Goal: Transaction & Acquisition: Purchase product/service

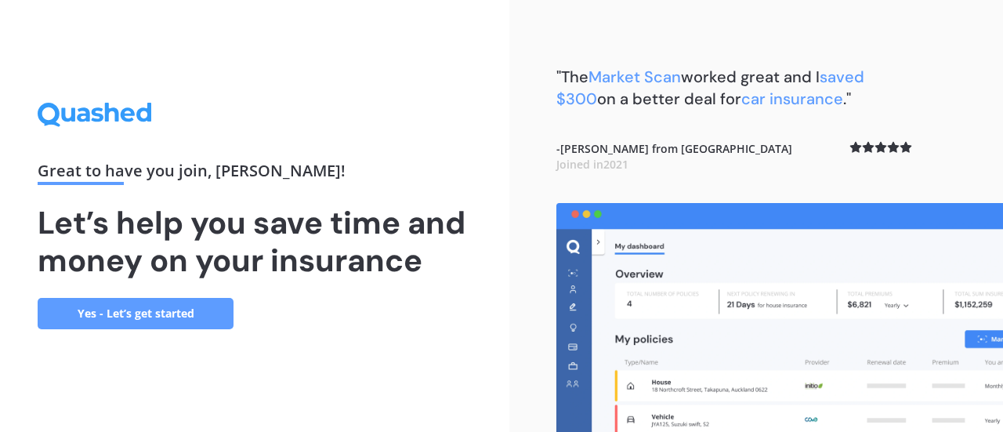
click at [175, 304] on link "Yes - Let’s get started" at bounding box center [136, 313] width 196 height 31
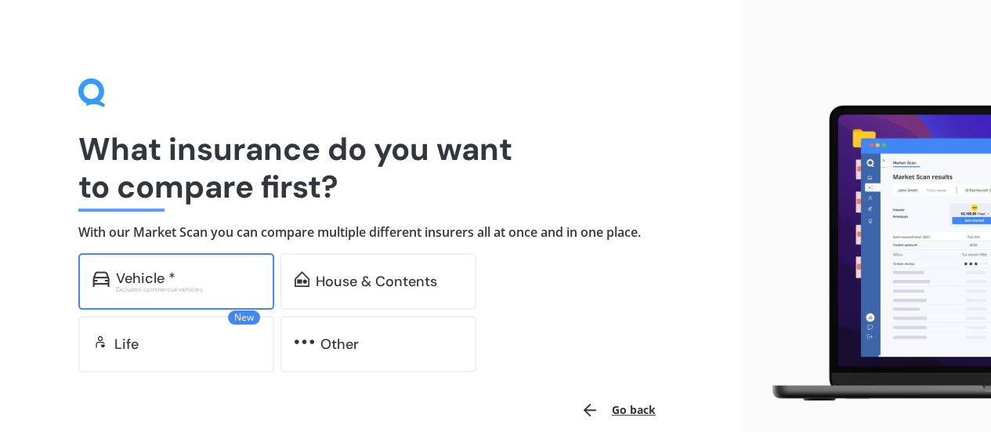
click at [174, 288] on div "Excludes commercial vehicles" at bounding box center [188, 289] width 144 height 6
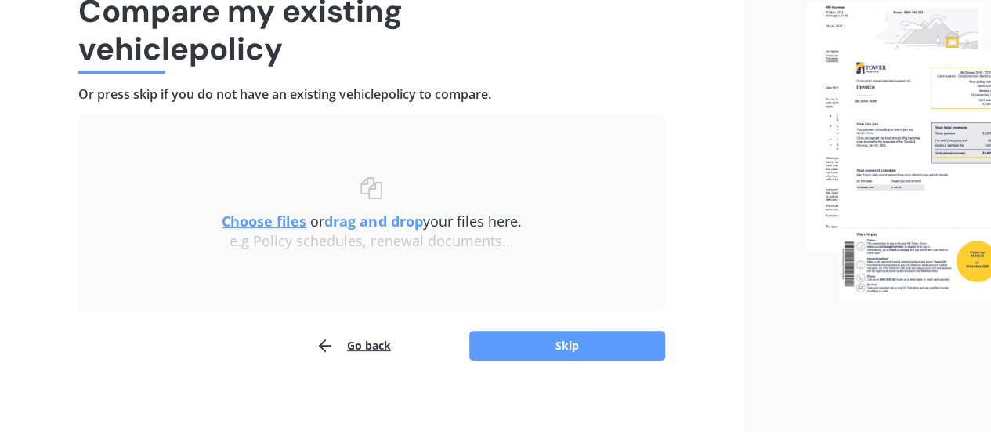
scroll to position [145, 0]
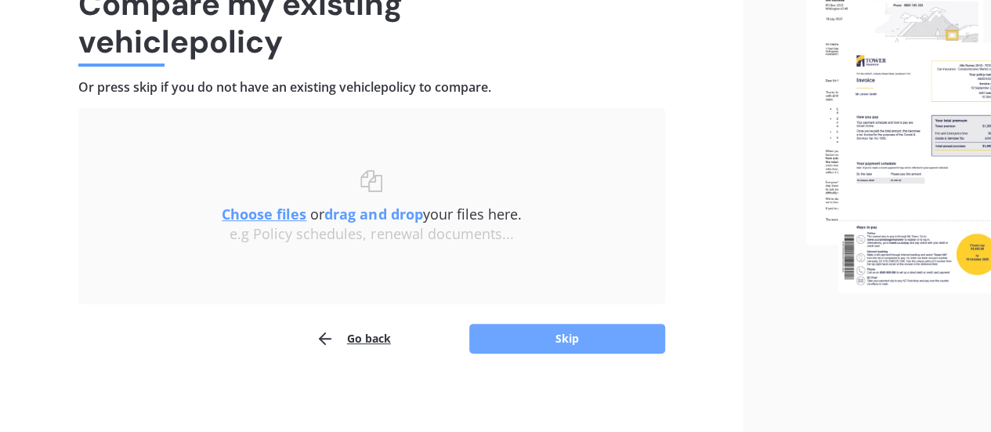
click at [595, 333] on button "Skip" at bounding box center [567, 339] width 196 height 30
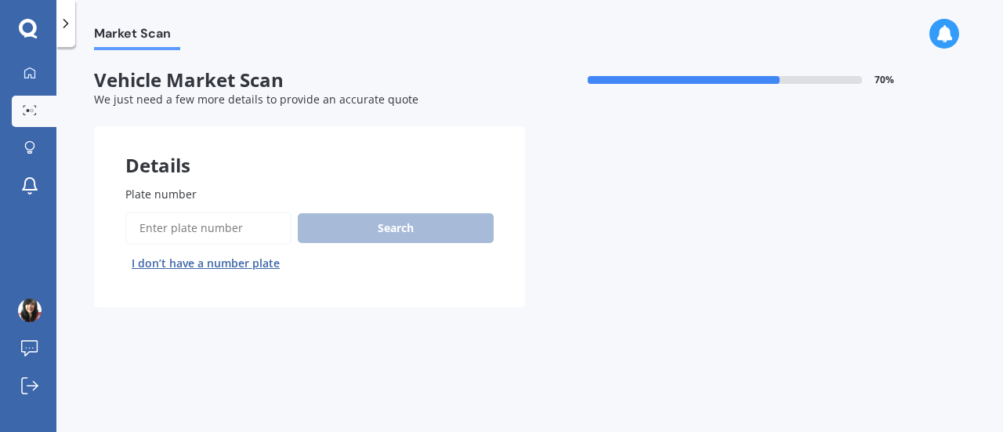
click at [207, 230] on input "Plate number" at bounding box center [208, 228] width 166 height 33
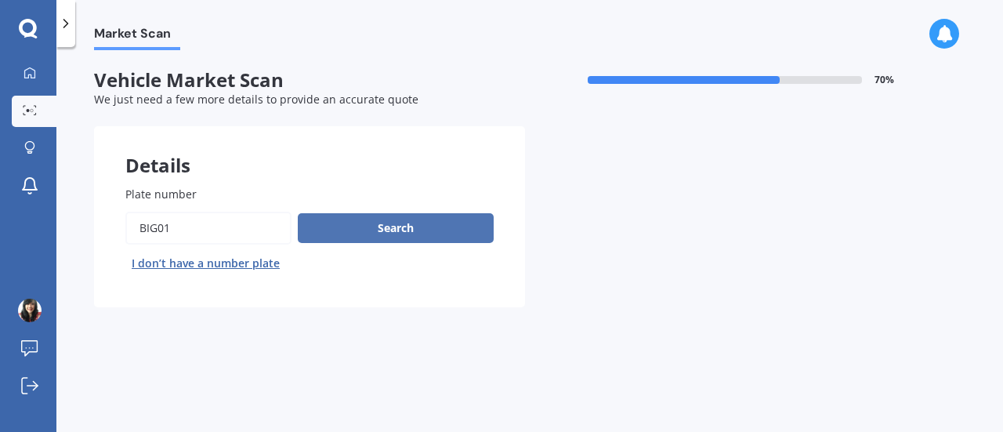
type input "BIG01"
click at [345, 227] on button "Search" at bounding box center [396, 228] width 196 height 30
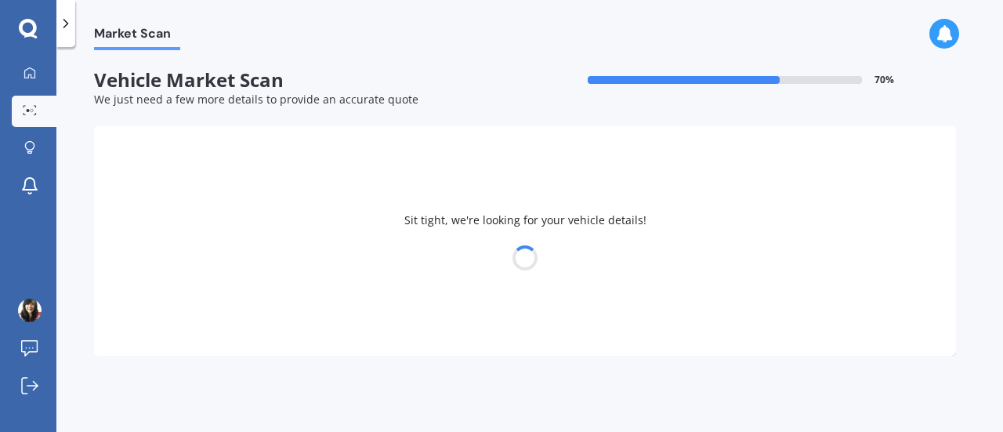
select select "HONDA"
select select "JAZZ"
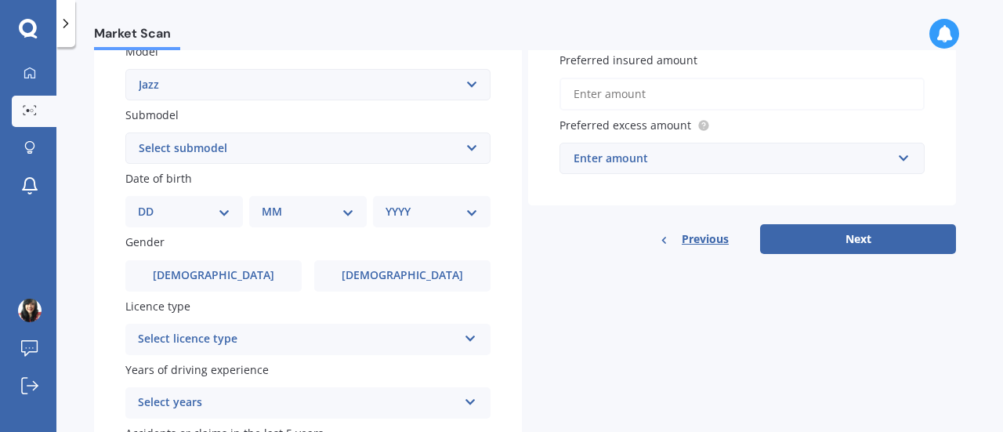
scroll to position [392, 0]
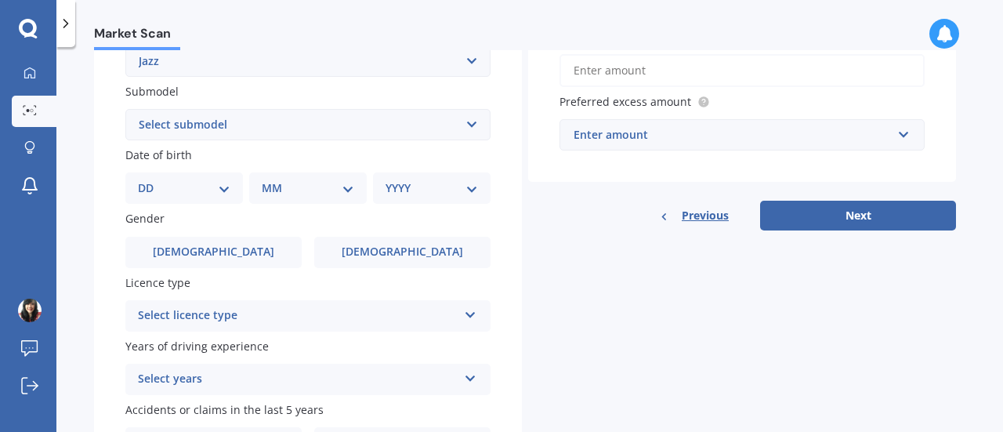
click at [464, 123] on select "Select submodel (all other) 1.3 1.5 Sports Crosstar 1.5P Hatchback RS S" at bounding box center [307, 124] width 365 height 31
click at [468, 123] on select "Select submodel (all other) 1.3 1.5 Sports Crosstar 1.5P Hatchback RS S" at bounding box center [307, 124] width 365 height 31
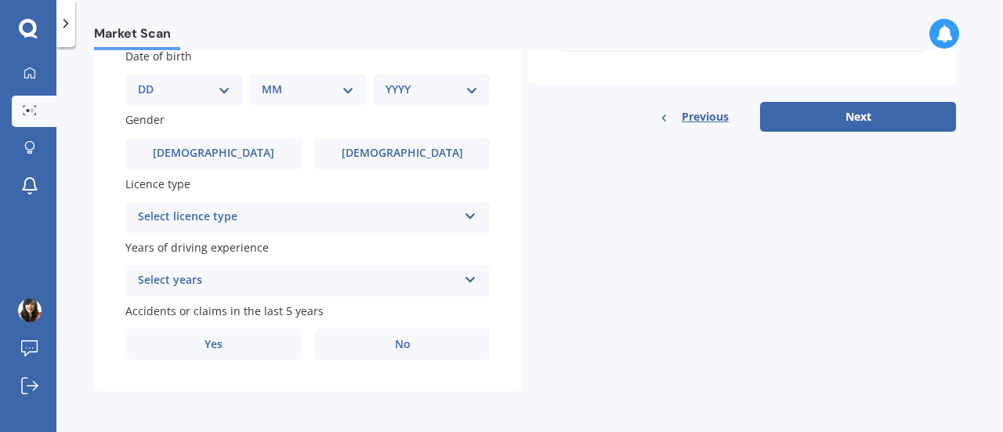
scroll to position [493, 0]
click at [455, 222] on div "Select licence type" at bounding box center [298, 217] width 320 height 19
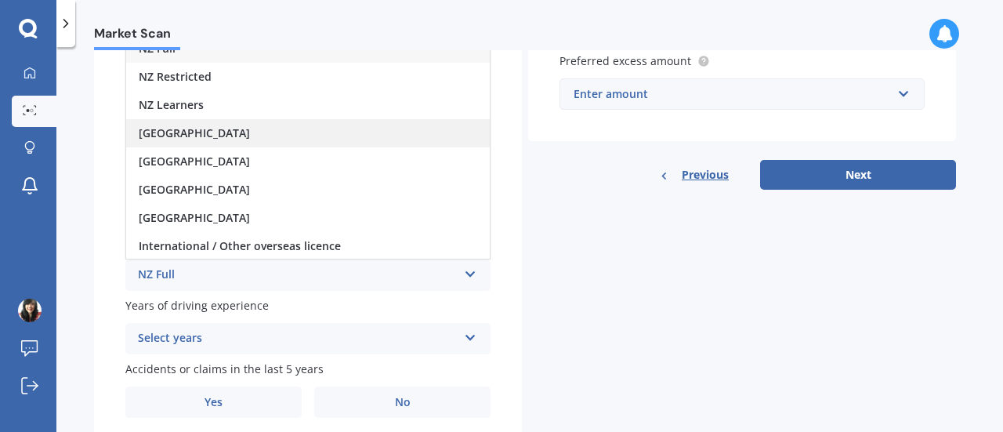
scroll to position [414, 0]
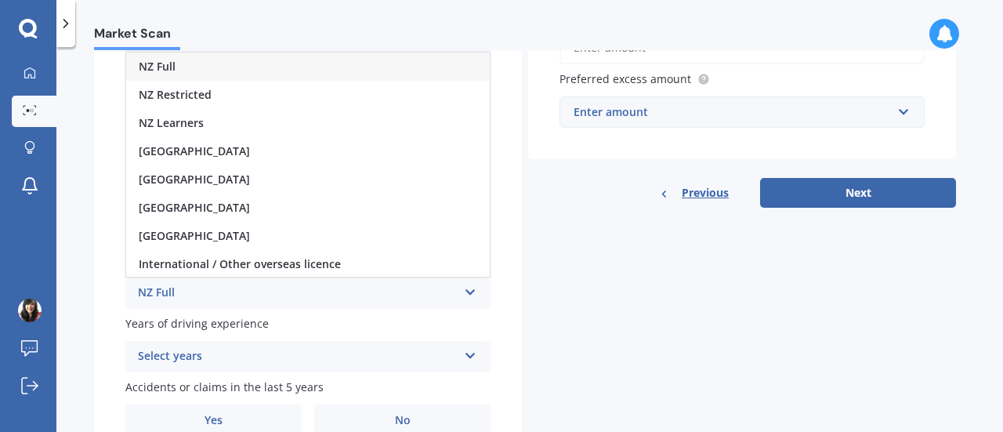
click at [363, 71] on div "NZ Full" at bounding box center [307, 66] width 363 height 28
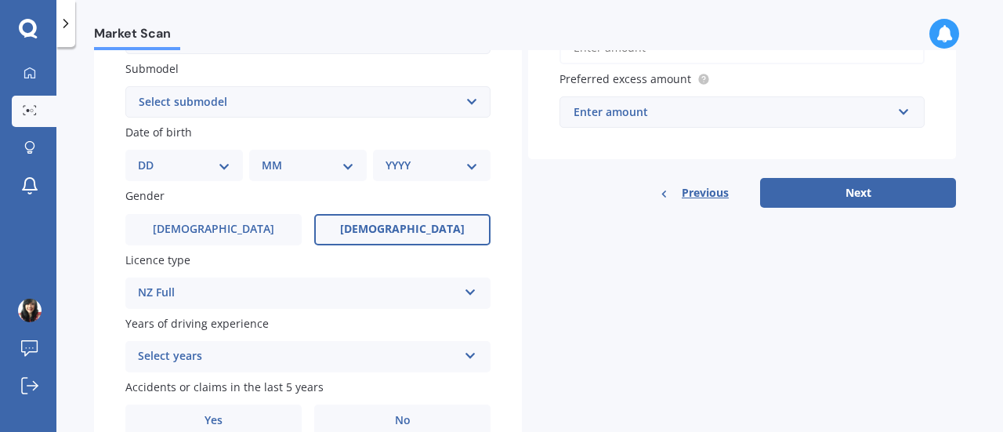
click at [424, 226] on label "Female" at bounding box center [402, 229] width 176 height 31
click at [0, 0] on input "Female" at bounding box center [0, 0] width 0 height 0
click at [218, 164] on select "DD 01 02 03 04 05 06 07 08 09 10 11 12 13 14 15 16 17 18 19 20 21 22 23 24 25 2…" at bounding box center [184, 165] width 92 height 17
select select "03"
click at [150, 158] on select "DD 01 02 03 04 05 06 07 08 09 10 11 12 13 14 15 16 17 18 19 20 21 22 23 24 25 2…" at bounding box center [184, 165] width 92 height 17
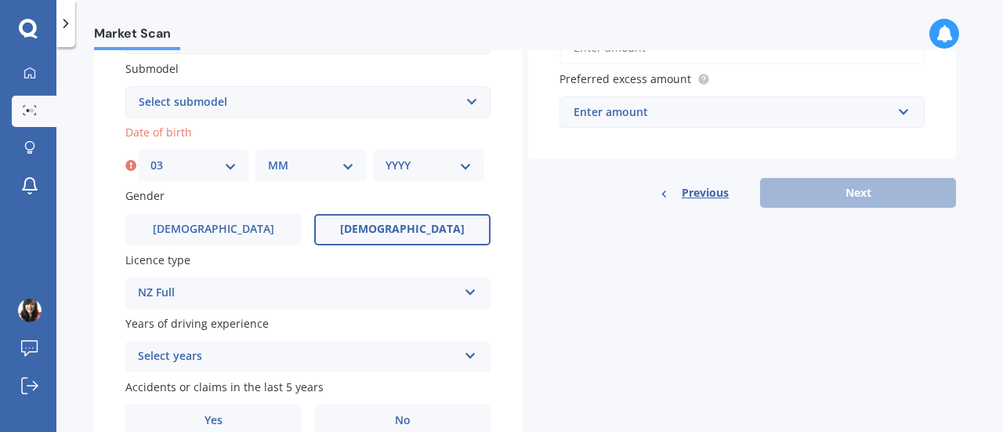
click at [291, 174] on select "MM 01 02 03 04 05 06 07 08 09 10 11 12" at bounding box center [311, 165] width 86 height 17
click at [219, 167] on select "DD 01 02 03 04 05 06 07 08 09 10 11 12 13 14 15 16 17 18 19 20 21 22 23 24 25 2…" at bounding box center [193, 165] width 86 height 17
click at [338, 171] on select "MM 01 02 03 04 05 06 07 08 09 10 11 12" at bounding box center [311, 165] width 86 height 17
select select "04"
click at [268, 158] on select "MM 01 02 03 04 05 06 07 08 09 10 11 12" at bounding box center [311, 165] width 86 height 17
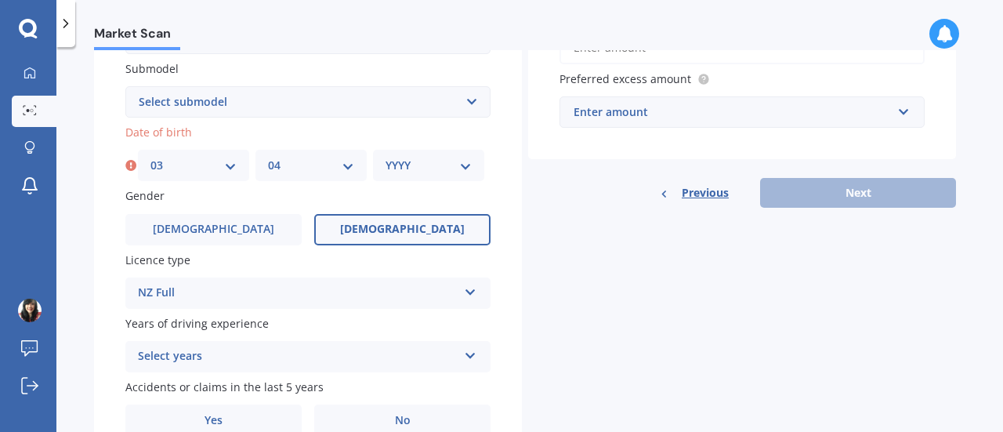
click at [416, 156] on div "YYYY 2025 2024 2023 2022 2021 2020 2019 2018 2017 2016 2015 2014 2013 2012 2011…" at bounding box center [428, 165] width 111 height 31
click at [415, 165] on select "YYYY 2025 2024 2023 2022 2021 2020 2019 2018 2017 2016 2015 2014 2013 2012 2011…" at bounding box center [428, 165] width 86 height 17
select select "1985"
click at [385, 158] on select "YYYY 2025 2024 2023 2022 2021 2020 2019 2018 2017 2016 2015 2014 2013 2012 2011…" at bounding box center [428, 165] width 86 height 17
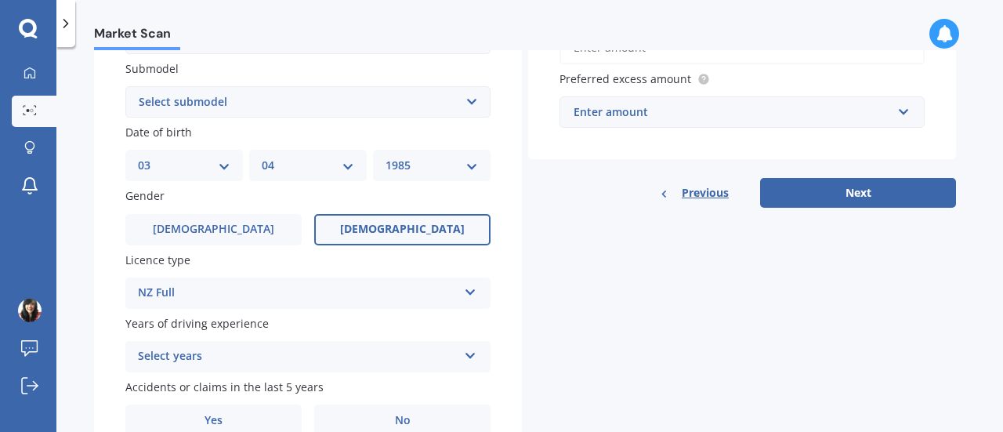
click at [276, 99] on select "Select submodel (all other) 1.3 1.5 Sports Crosstar 1.5P Hatchback RS S" at bounding box center [307, 101] width 365 height 31
select select "1.3"
click at [125, 87] on select "Select submodel (all other) 1.3 1.5 Sports Crosstar 1.5P Hatchback RS S" at bounding box center [307, 101] width 365 height 31
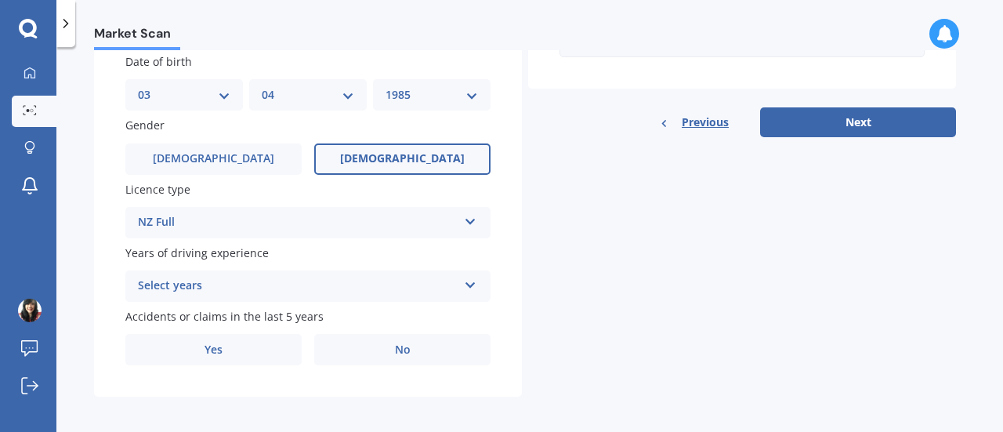
scroll to position [493, 0]
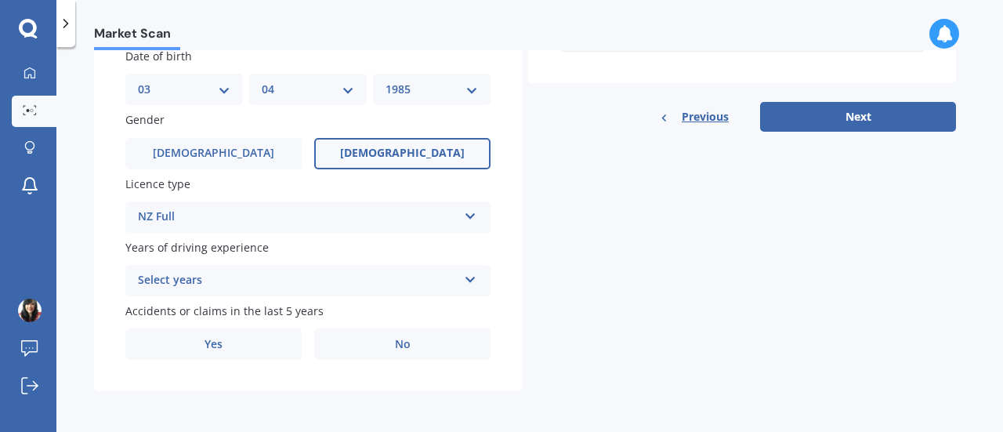
click at [333, 281] on div "Select years" at bounding box center [298, 280] width 320 height 19
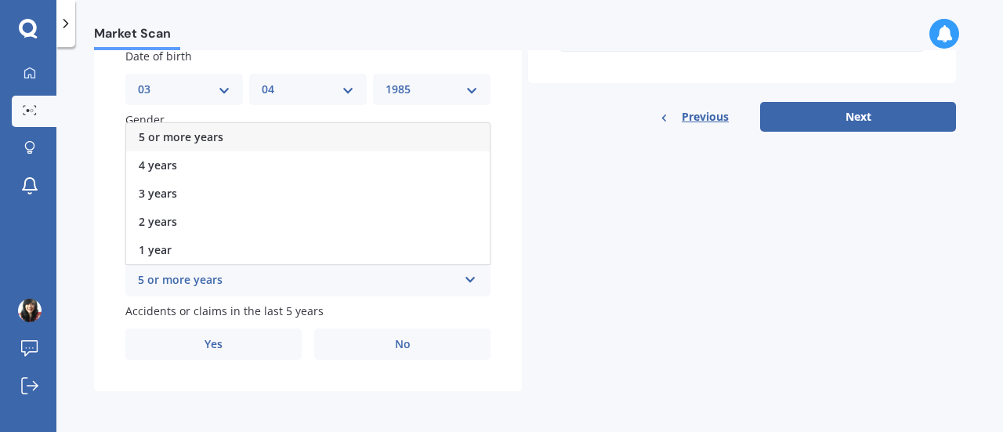
click at [338, 136] on div "5 or more years" at bounding box center [307, 137] width 363 height 28
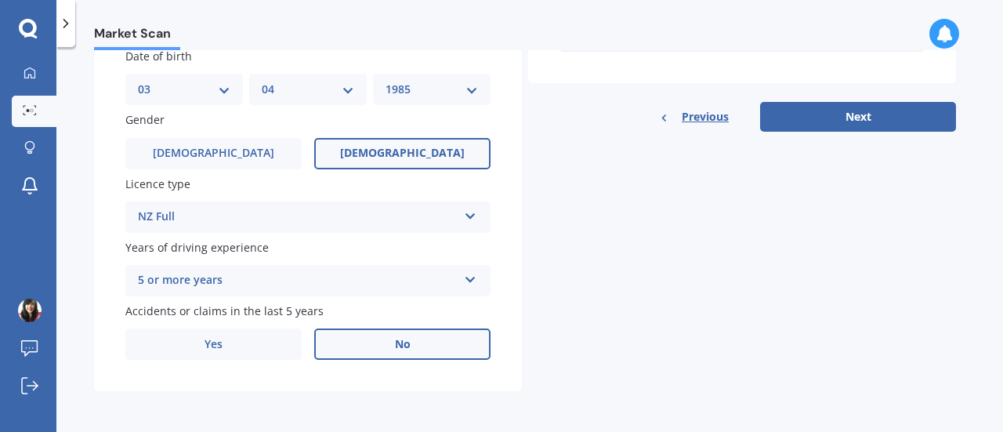
click at [389, 342] on label "No" at bounding box center [402, 343] width 176 height 31
click at [0, 0] on input "No" at bounding box center [0, 0] width 0 height 0
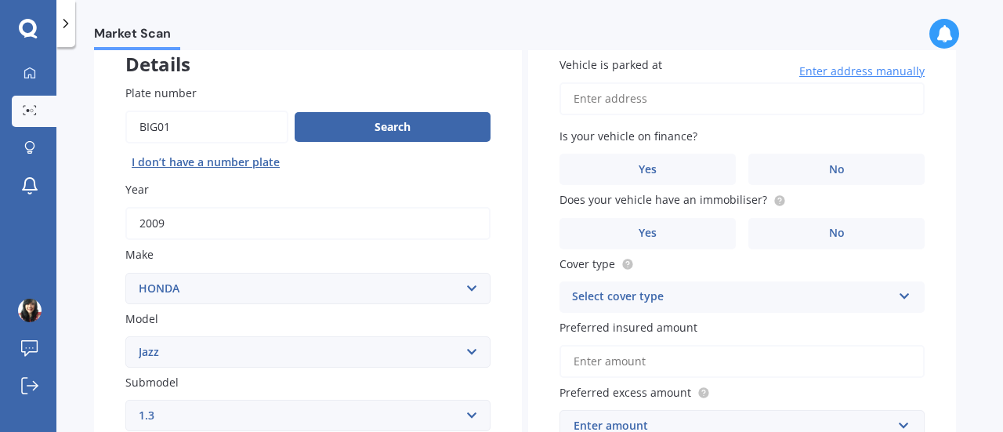
scroll to position [0, 0]
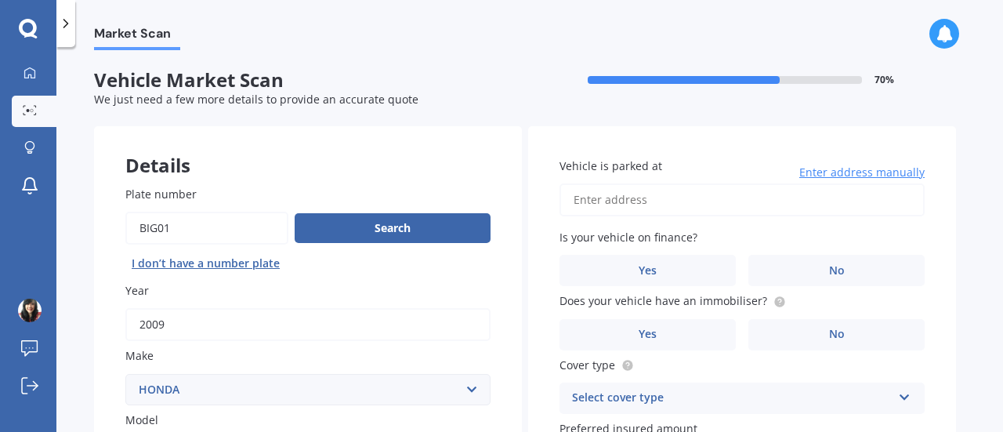
click at [634, 204] on input "Vehicle is parked at" at bounding box center [741, 199] width 365 height 33
type input "2 Carl Place, Unsworth Heights, Auckland 0632"
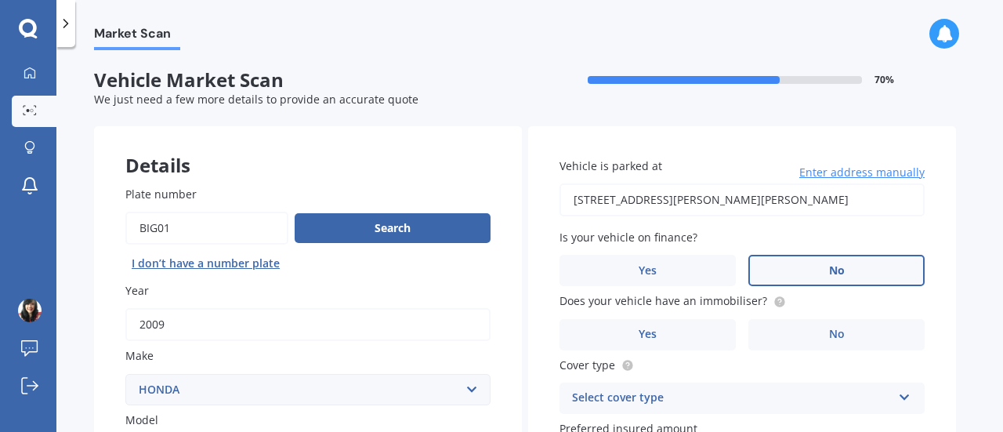
click at [823, 269] on label "No" at bounding box center [836, 270] width 176 height 31
click at [0, 0] on input "No" at bounding box center [0, 0] width 0 height 0
click at [839, 329] on span "No" at bounding box center [837, 333] width 16 height 13
click at [0, 0] on input "No" at bounding box center [0, 0] width 0 height 0
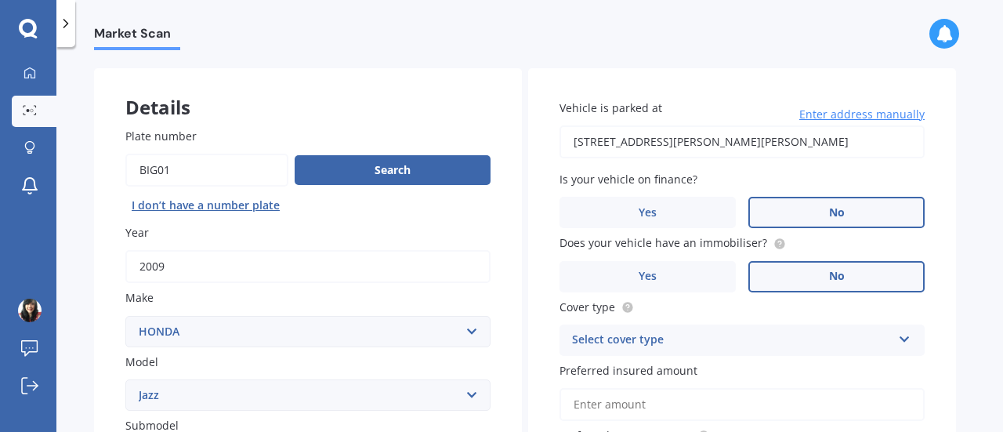
scroll to position [78, 0]
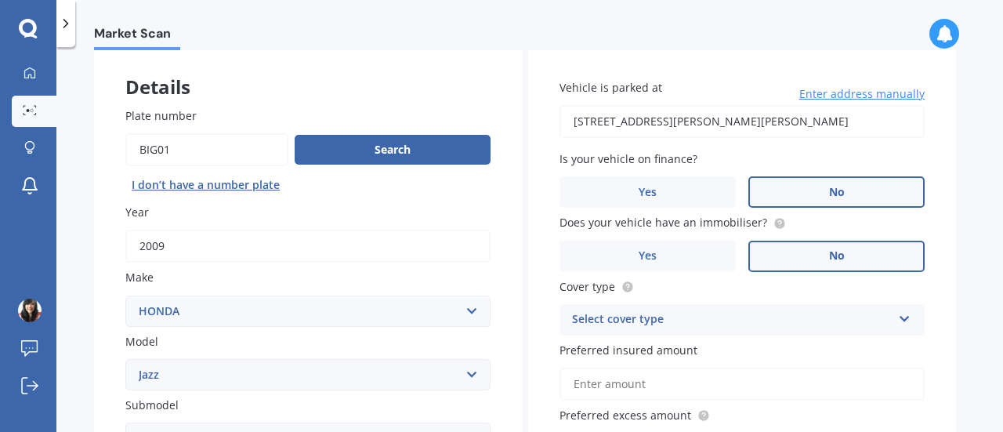
click at [667, 315] on div "Select cover type" at bounding box center [732, 319] width 320 height 19
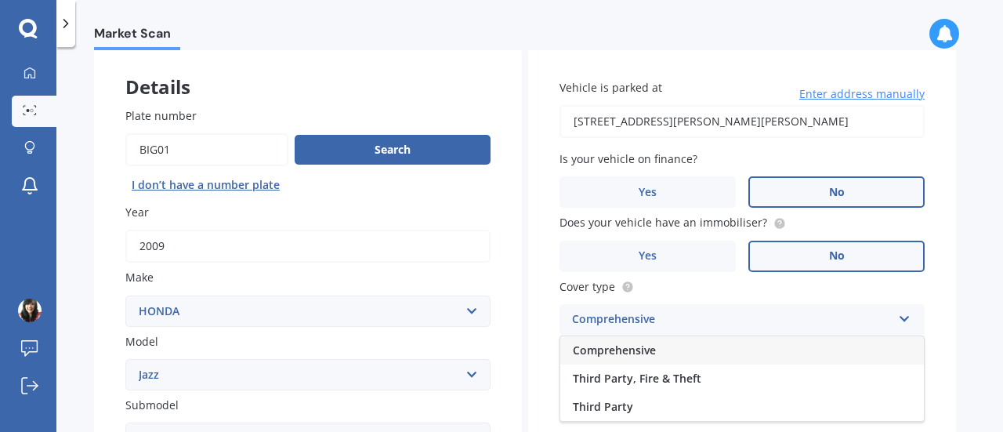
click at [653, 343] on span "Comprehensive" at bounding box center [614, 349] width 83 height 15
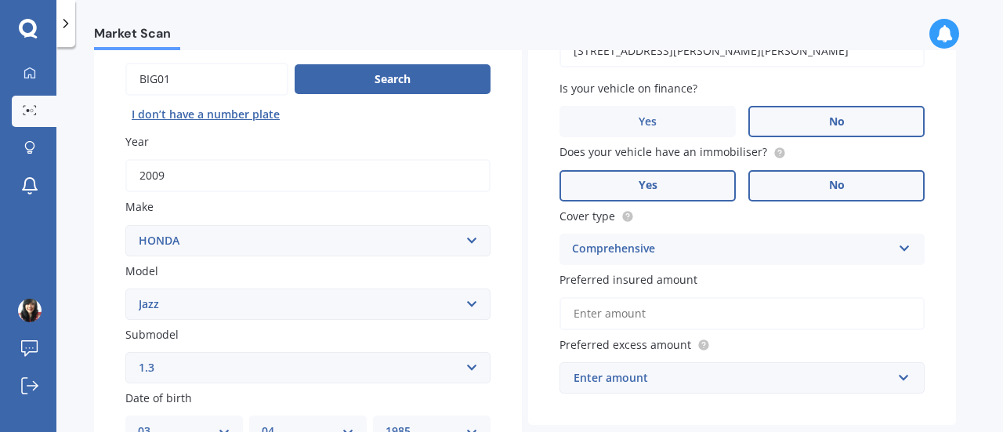
scroll to position [235, 0]
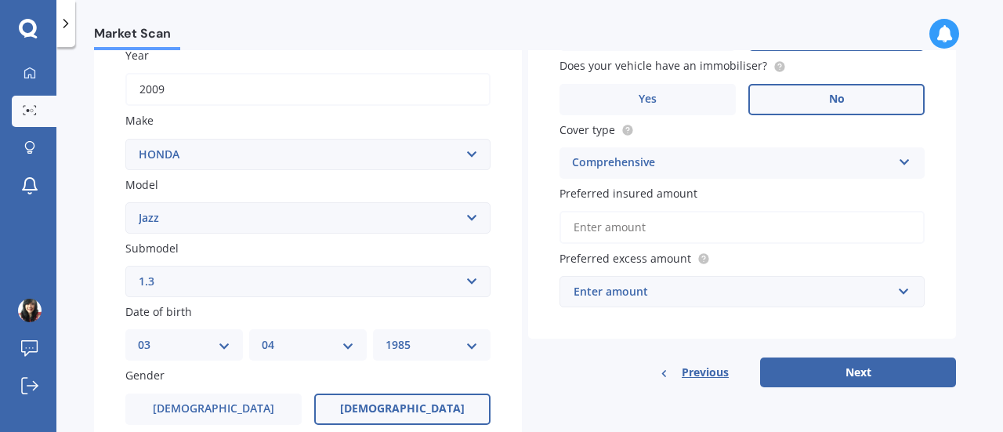
click at [639, 290] on div "Enter amount" at bounding box center [732, 291] width 318 height 17
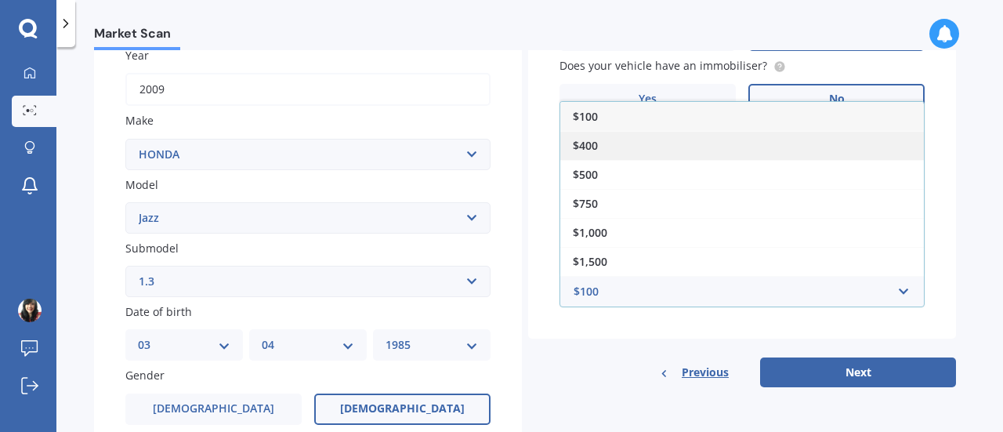
click at [612, 140] on div "$400" at bounding box center [741, 145] width 363 height 29
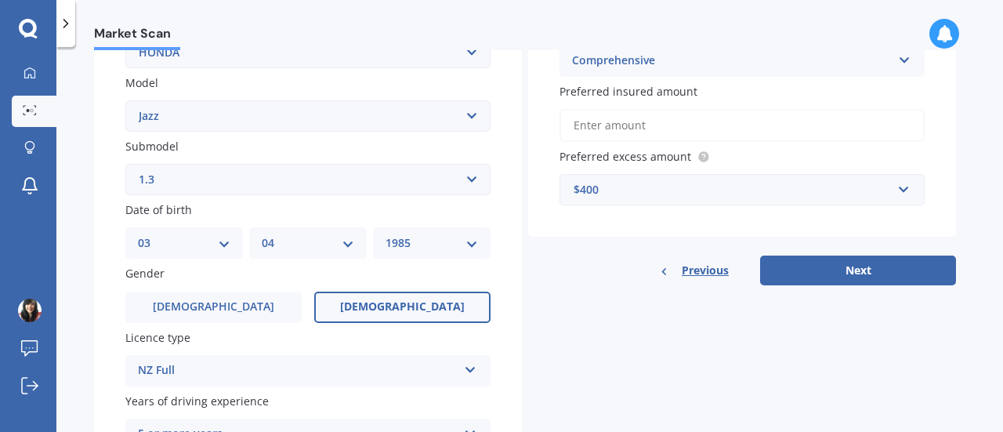
scroll to position [313, 0]
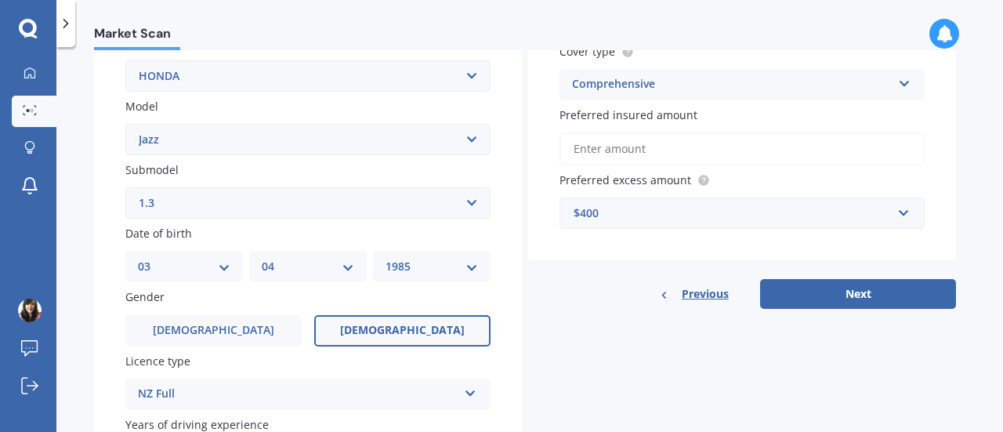
click at [646, 152] on input "Preferred insured amount" at bounding box center [741, 148] width 365 height 33
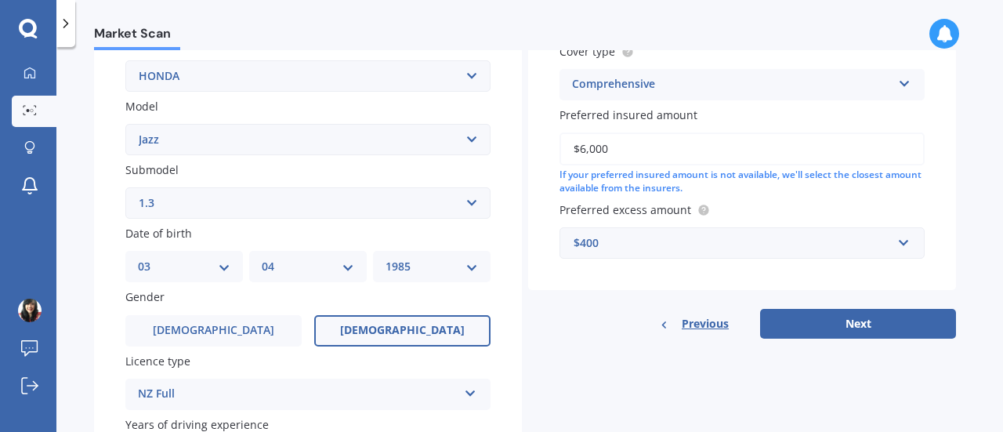
type input "$6,000"
click at [640, 375] on div "Details Plate number Search I don’t have a number plate Year 2009 Make Select m…" at bounding box center [525, 191] width 862 height 756
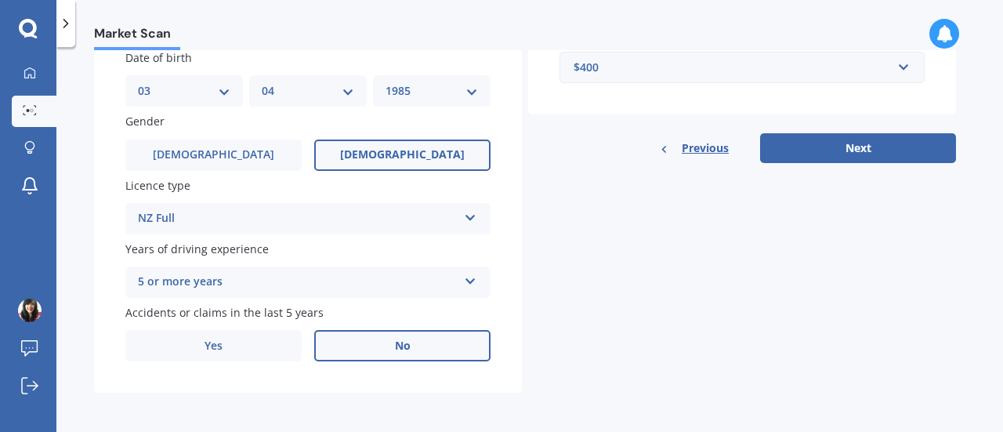
scroll to position [493, 0]
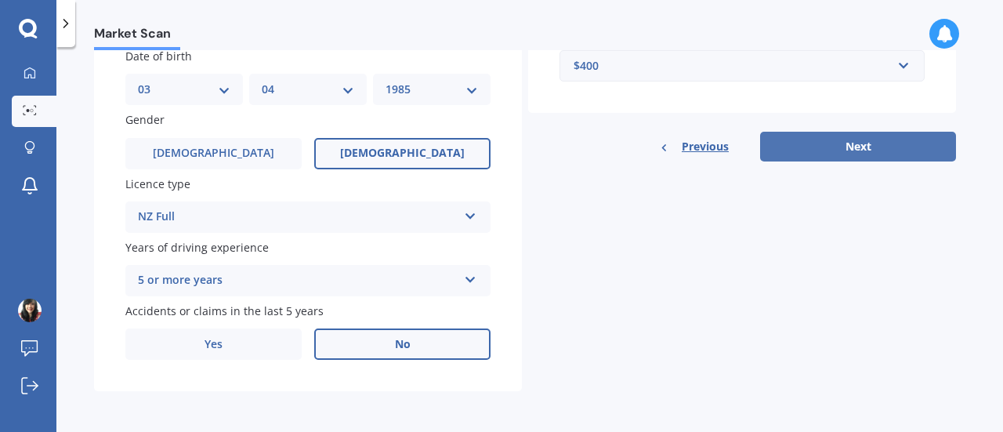
click at [804, 140] on button "Next" at bounding box center [858, 147] width 196 height 30
select select "03"
select select "04"
select select "1985"
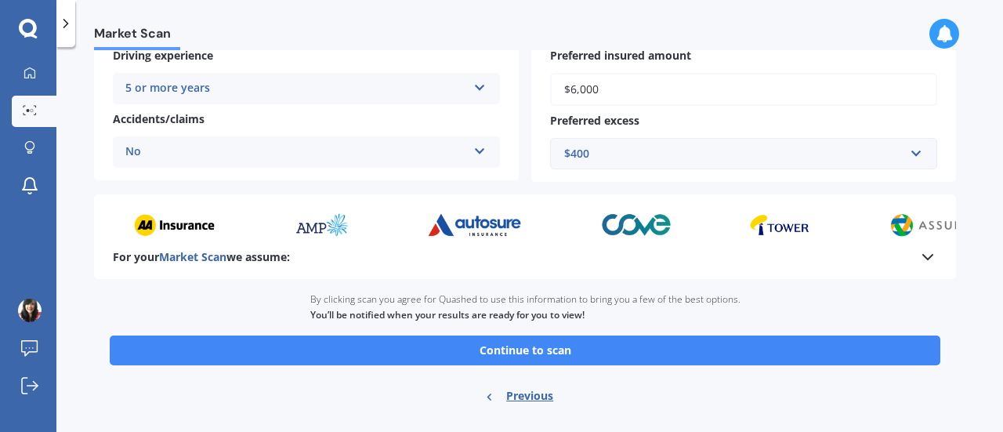
scroll to position [378, 0]
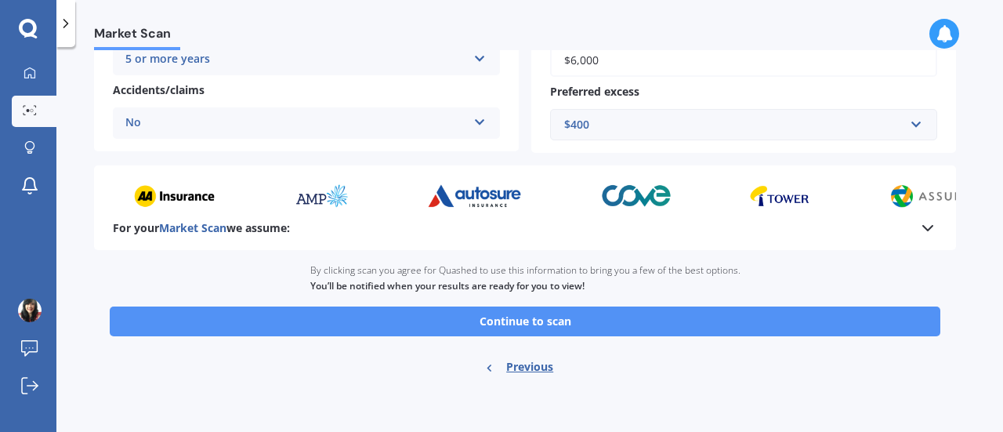
click at [566, 318] on button "Continue to scan" at bounding box center [525, 321] width 830 height 30
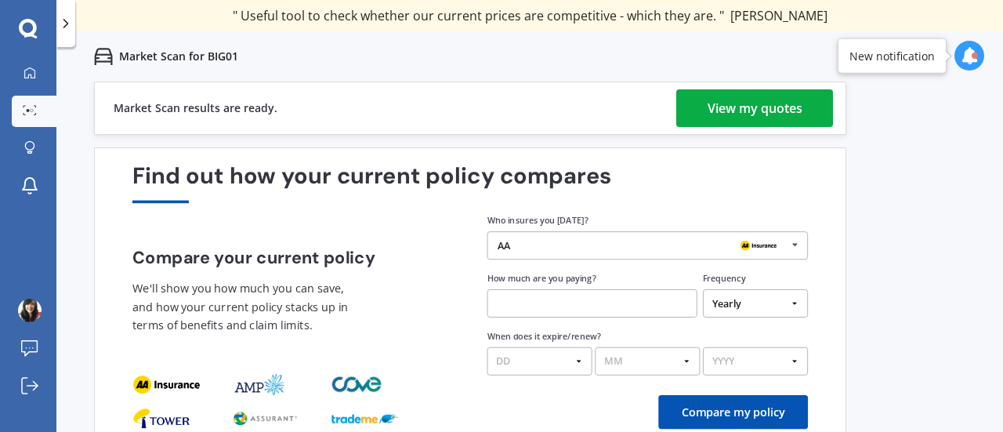
click at [760, 104] on div "View my quotes" at bounding box center [754, 108] width 95 height 38
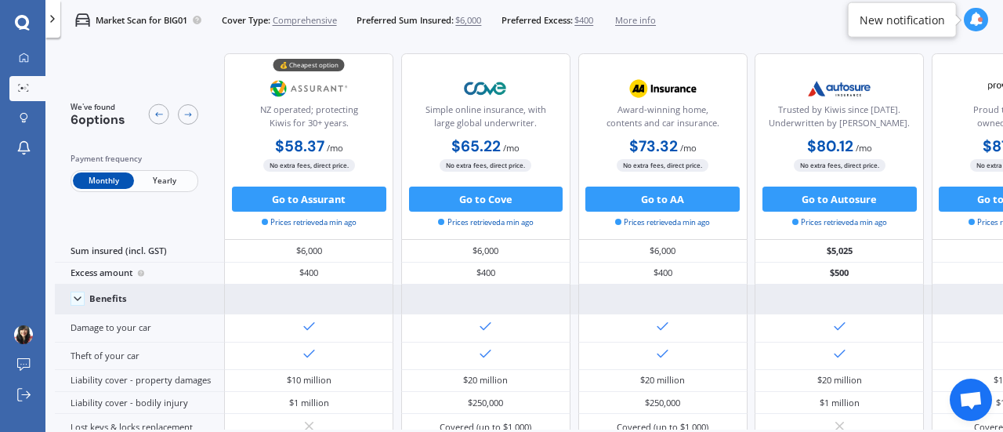
click at [77, 294] on icon at bounding box center [77, 298] width 13 height 13
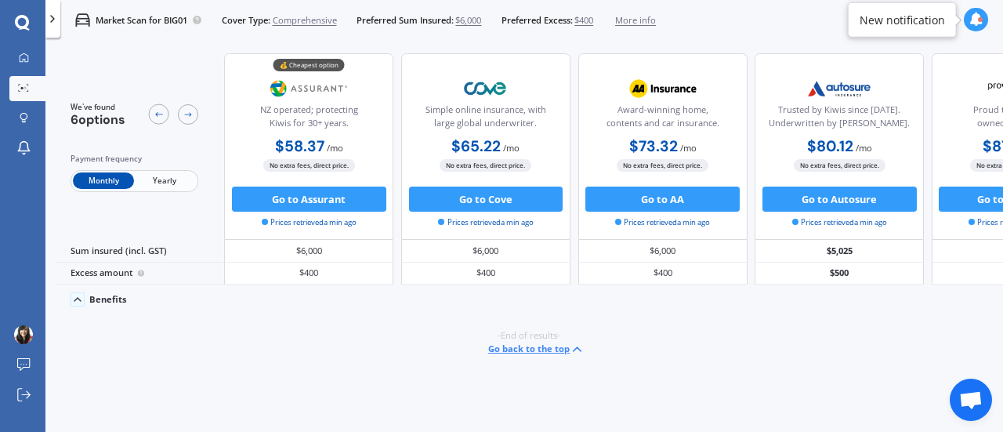
click at [73, 298] on icon at bounding box center [77, 299] width 13 height 13
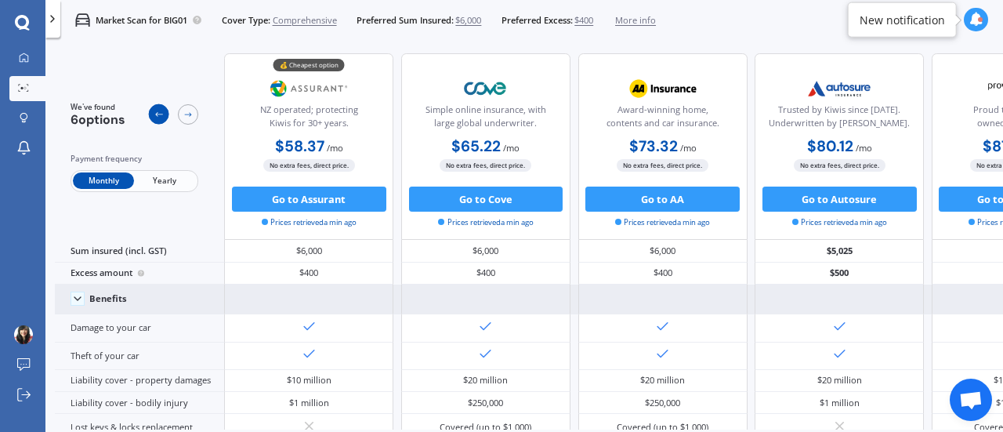
click at [152, 120] on div at bounding box center [159, 114] width 20 height 20
click at [22, 59] on icon at bounding box center [24, 57] width 10 height 10
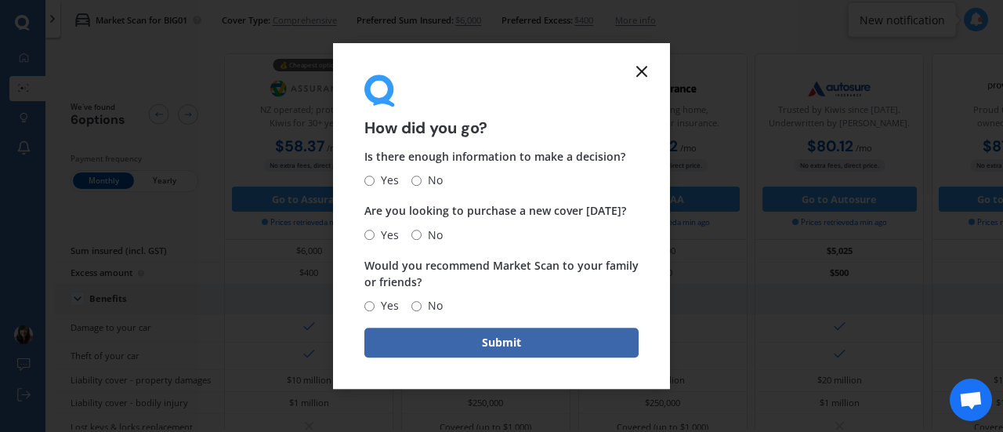
click at [639, 68] on line at bounding box center [641, 71] width 9 height 9
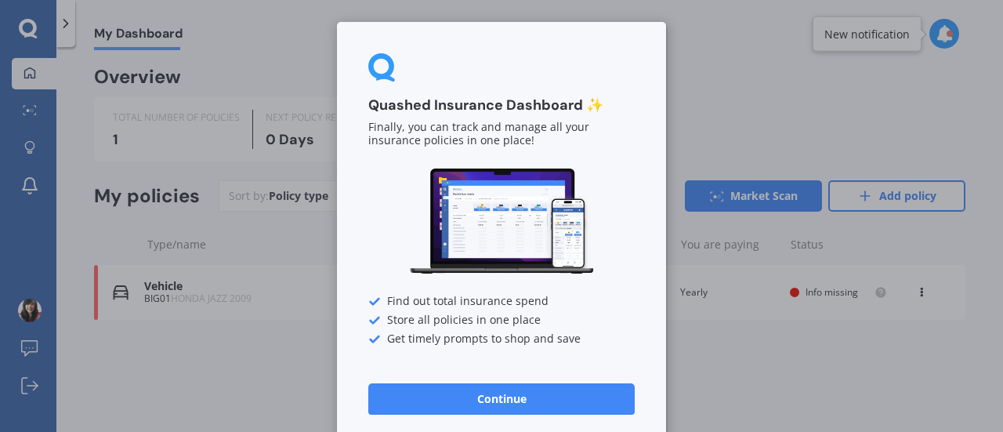
click at [529, 403] on button "Continue" at bounding box center [501, 398] width 266 height 31
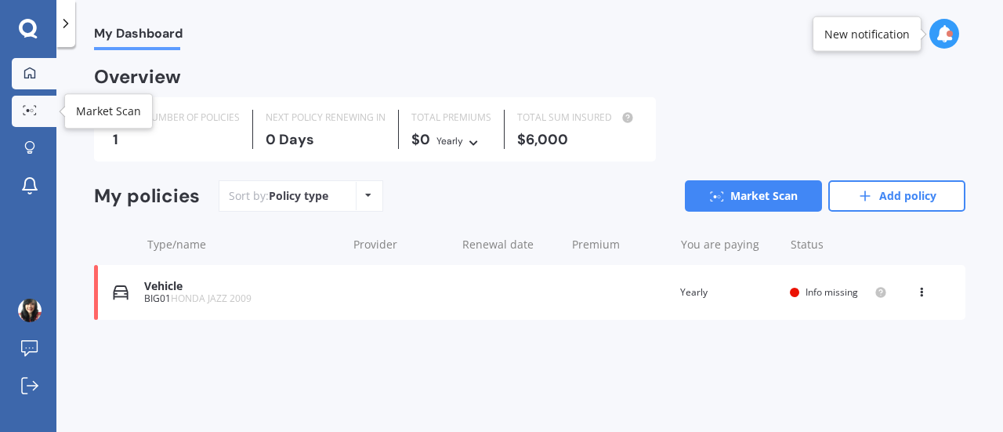
click at [24, 107] on icon at bounding box center [25, 107] width 2 height 2
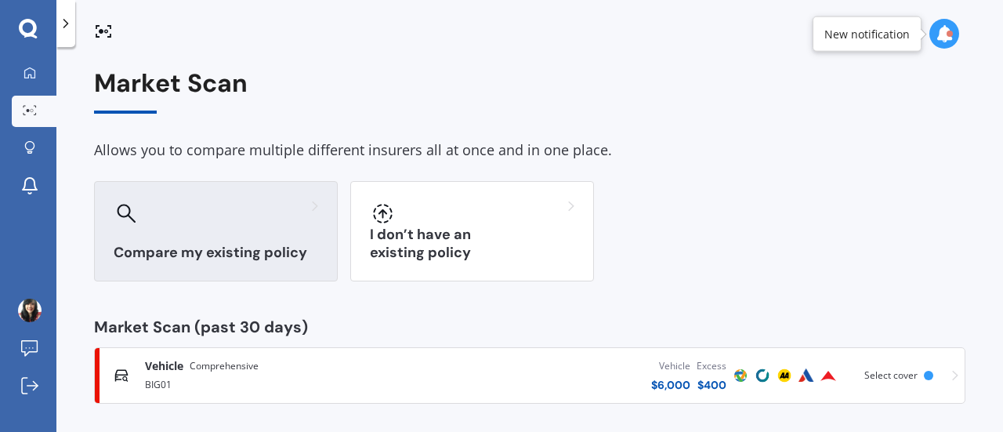
scroll to position [6, 0]
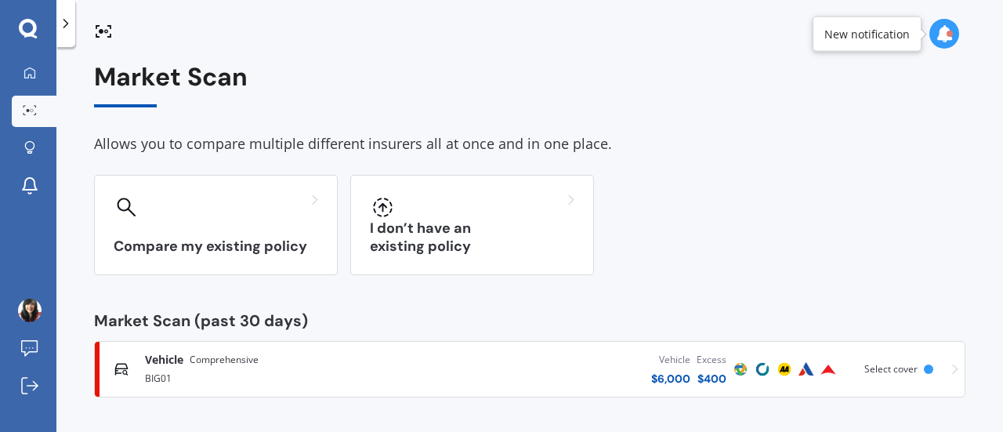
click at [731, 372] on img at bounding box center [740, 369] width 19 height 19
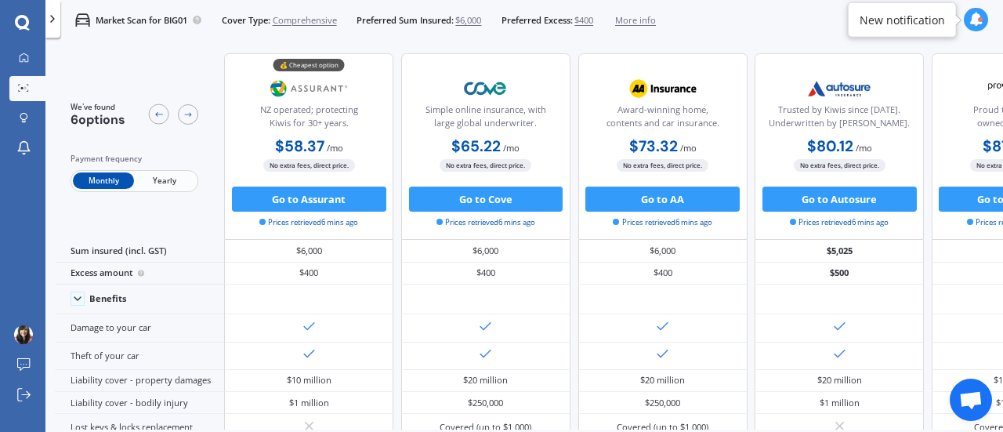
click at [481, 19] on span "$6,000" at bounding box center [468, 20] width 26 height 13
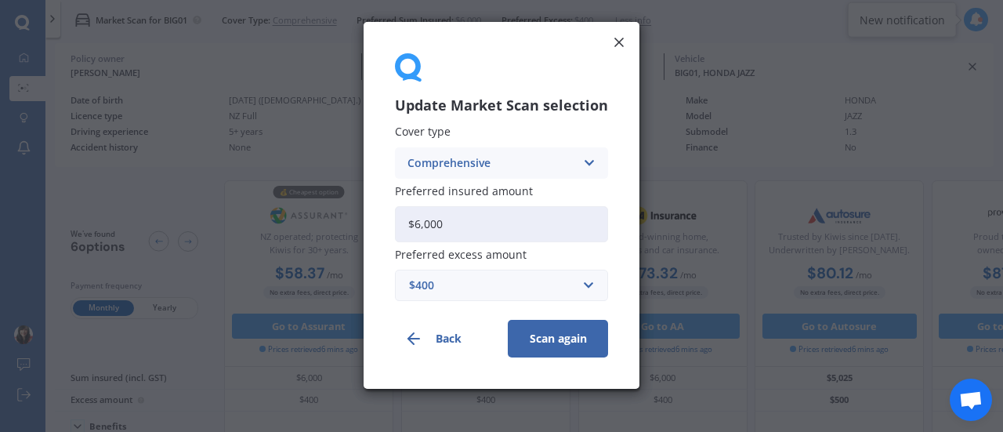
click at [448, 211] on input "$6,000" at bounding box center [501, 224] width 213 height 36
click at [447, 214] on input "$6,000" at bounding box center [501, 224] width 213 height 36
drag, startPoint x: 417, startPoint y: 223, endPoint x: 584, endPoint y: 223, distance: 167.6
click at [585, 223] on input "$60,005,600" at bounding box center [501, 224] width 213 height 36
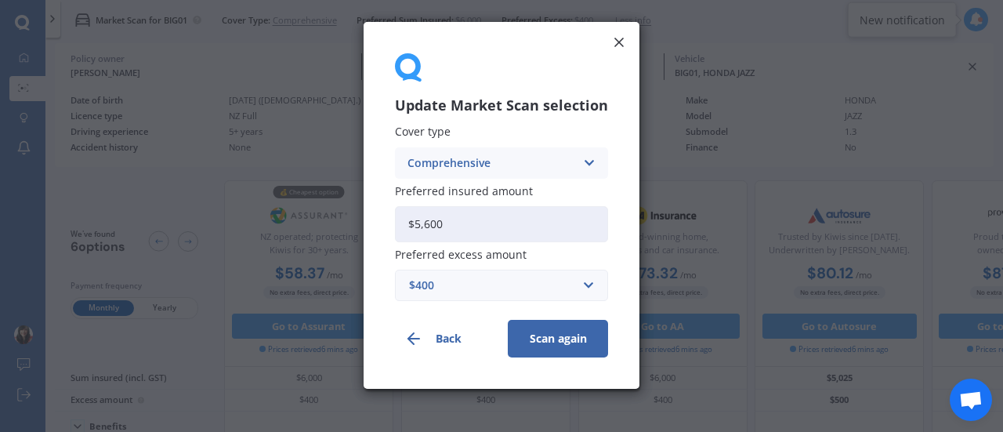
type input "$5,600"
click at [569, 331] on button "Scan again" at bounding box center [558, 339] width 100 height 38
